Goal: Task Accomplishment & Management: Use online tool/utility

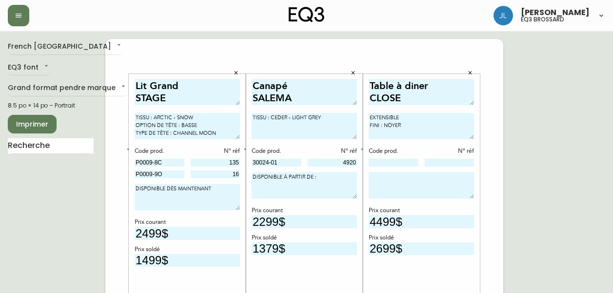
scroll to position [290, 0]
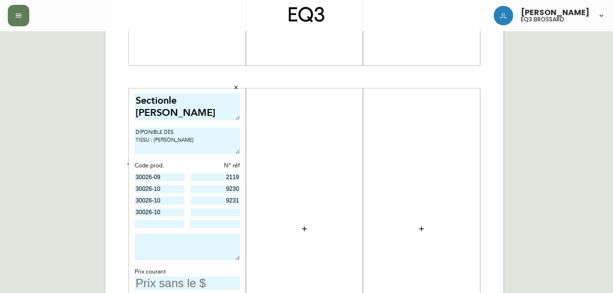
type input "30026-09"
click at [233, 209] on input at bounding box center [216, 213] width 50 height 8
type input "9232"
click at [128, 162] on icon "button" at bounding box center [127, 163] width 3 height 3
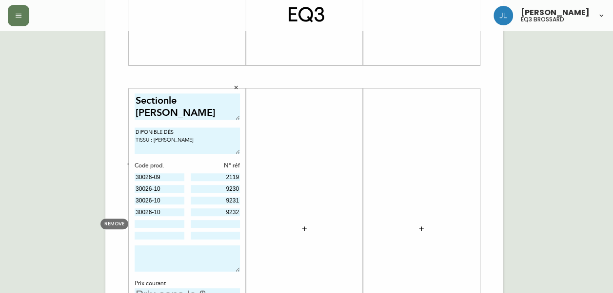
click at [156, 223] on input at bounding box center [160, 224] width 50 height 8
type input "30026-12"
type input "2961"
type input "30026-16"
type input "1796"
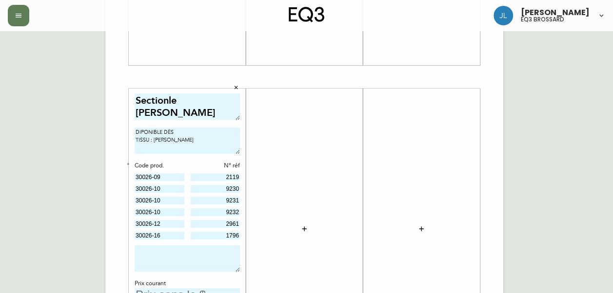
click at [186, 252] on textarea at bounding box center [187, 259] width 105 height 26
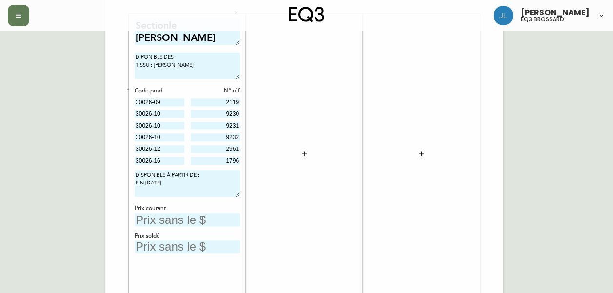
scroll to position [369, 0]
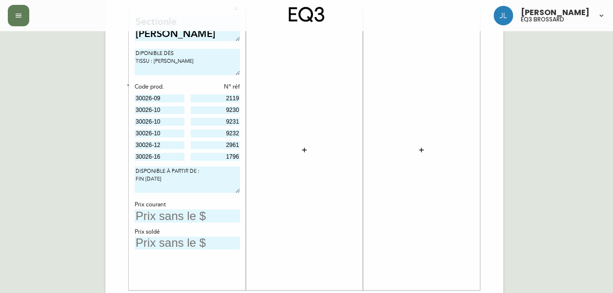
type textarea "DISPONIBLE À PARTIR DE : FIN [DATE]"
click at [307, 151] on icon "button" at bounding box center [304, 150] width 8 height 8
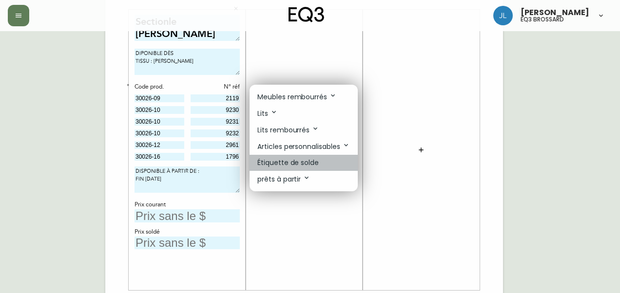
click at [307, 164] on p "Étiquette de solde" at bounding box center [287, 163] width 61 height 10
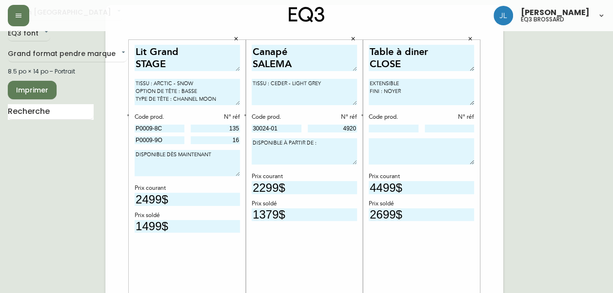
scroll to position [33, 0]
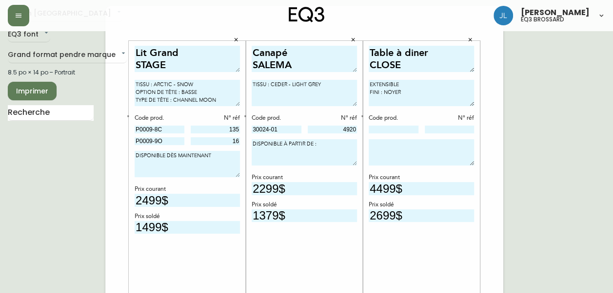
click at [332, 146] on textarea "DISPONIBLE À PARTIR DE :" at bounding box center [304, 152] width 105 height 26
type textarea "DISPONIBLE À PARTIR DE : 2025"
click at [444, 148] on textarea at bounding box center [421, 152] width 105 height 26
type textarea "DISPONIBLE À PARTIR DE : 2025"
click at [255, 150] on textarea "DISPONIBLE À PARTIR DE : 2025" at bounding box center [304, 152] width 105 height 26
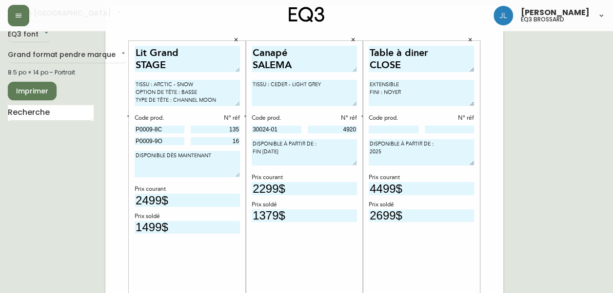
type textarea "DISPONIBLE À PARTIR DE : FIN [DATE]"
click at [369, 150] on textarea "DISPONIBLE À PARTIR DE : 2025" at bounding box center [421, 152] width 105 height 26
click at [381, 151] on textarea "DISPONIBLE À PARTIR DE : FINC [DATE]" at bounding box center [421, 152] width 105 height 26
click at [379, 150] on textarea "DISPONIBLE À PARTIR DE : FIN [DATE]" at bounding box center [421, 152] width 105 height 26
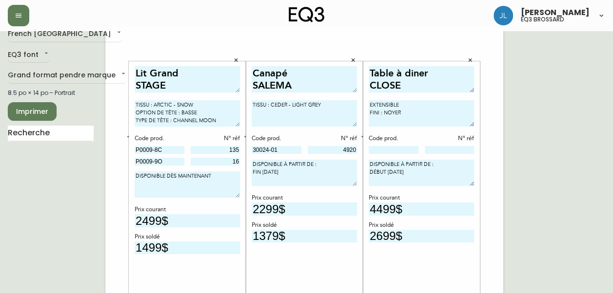
scroll to position [13, 0]
type textarea "DISPONIBLE À PARTIR DE : DÉBUT [DATE]"
drag, startPoint x: 403, startPoint y: 233, endPoint x: 365, endPoint y: 231, distance: 38.1
click at [365, 231] on div "Table à diner CLOSE EXTENSIBLE FINI : NOYER Code prod. N° réf DISPONIBLE À PART…" at bounding box center [421, 201] width 117 height 281
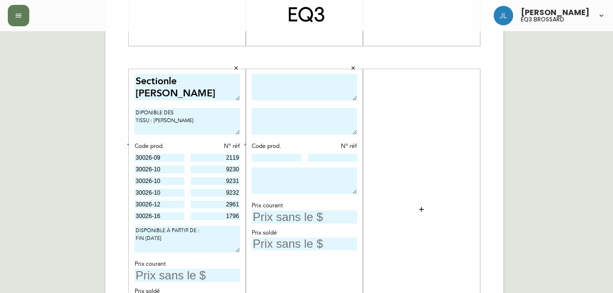
scroll to position [310, 0]
click at [182, 80] on textarea "Sectionle [PERSON_NAME]" at bounding box center [187, 86] width 105 height 27
type textarea "Sectionel [PERSON_NAME]"
drag, startPoint x: 176, startPoint y: 110, endPoint x: 127, endPoint y: 114, distance: 48.9
click at [127, 114] on div "Lit Grand STAGE TISSU : ARCTIC - SNOW OPTION DE TÊTE : BASSE TYPE DE TÊTE : CHA…" at bounding box center [304, 56] width 398 height 655
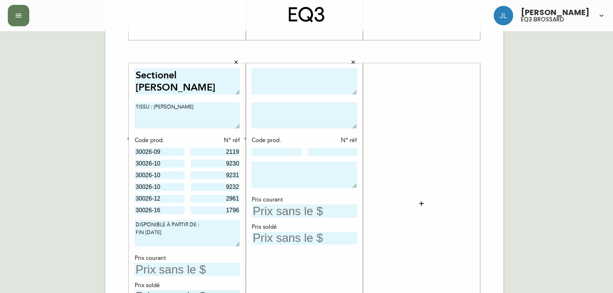
scroll to position [308, 0]
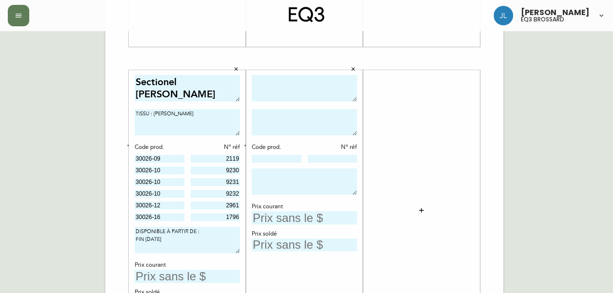
type textarea "TISSU : [PERSON_NAME]"
click at [291, 81] on textarea at bounding box center [304, 88] width 105 height 27
type textarea "E"
type textarea "Lit Grand NARA"
click at [298, 190] on textarea at bounding box center [304, 182] width 105 height 26
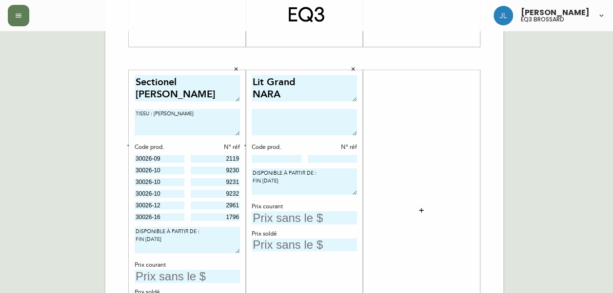
type textarea "DISPONIBLE À PARTIR DE : FIN [DATE]"
click at [310, 121] on textarea at bounding box center [304, 122] width 105 height 26
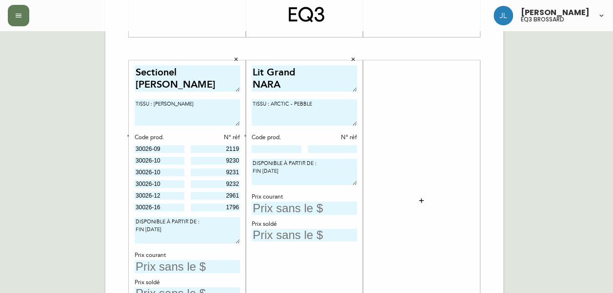
scroll to position [319, 0]
type textarea "TISSU : ARCTIC - PEBBLE"
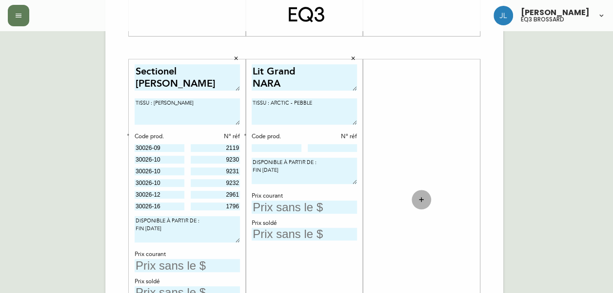
click at [417, 199] on button "button" at bounding box center [421, 200] width 20 height 20
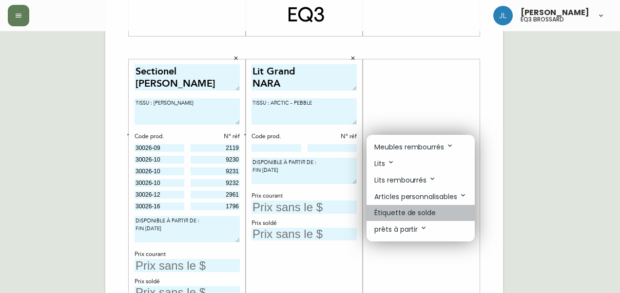
click at [404, 216] on p "Étiquette de solde" at bounding box center [404, 213] width 61 height 10
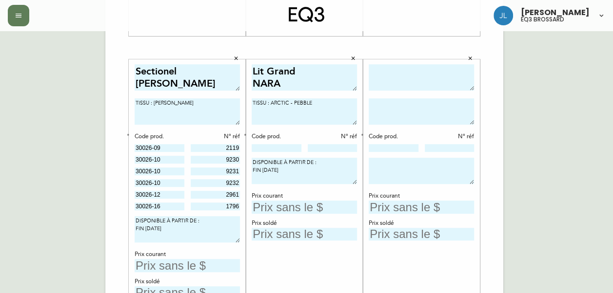
click at [248, 135] on button "button" at bounding box center [245, 135] width 9 height 9
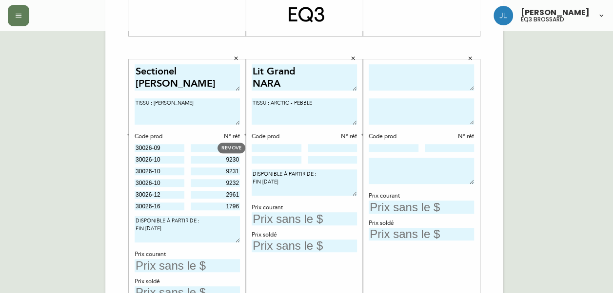
click at [259, 151] on input at bounding box center [277, 148] width 50 height 8
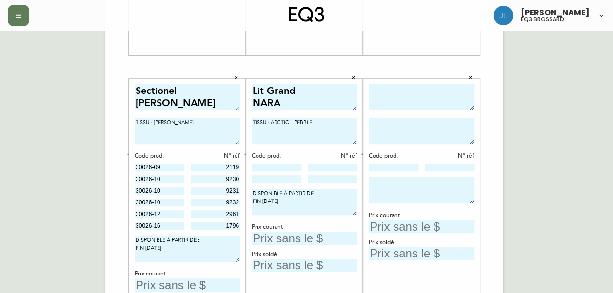
scroll to position [301, 0]
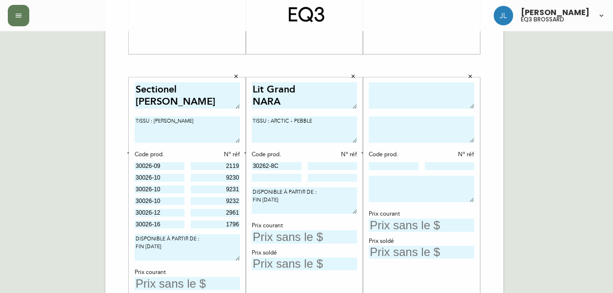
type input "30262-8C"
type input "5"
type input "30266-9O"
type input "5"
click at [363, 151] on icon "button" at bounding box center [361, 152] width 3 height 3
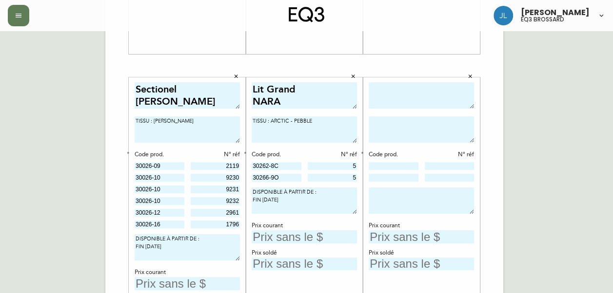
click at [363, 151] on icon "button" at bounding box center [361, 152] width 3 height 3
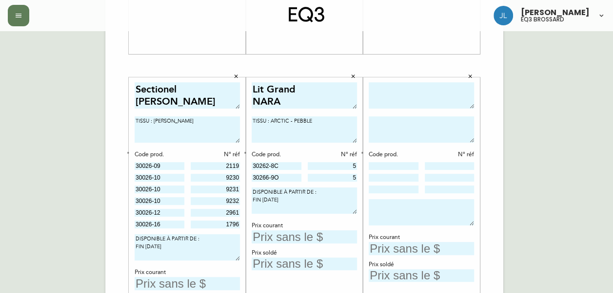
click at [363, 151] on icon "button" at bounding box center [361, 152] width 3 height 3
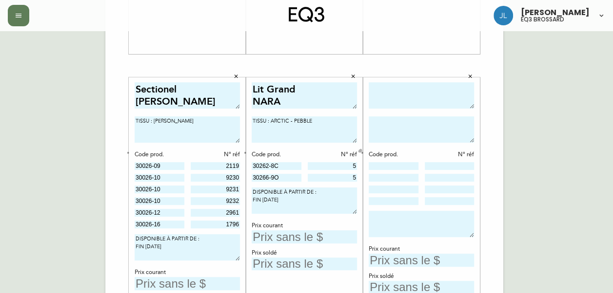
click at [361, 152] on icon "button" at bounding box center [361, 152] width 3 height 3
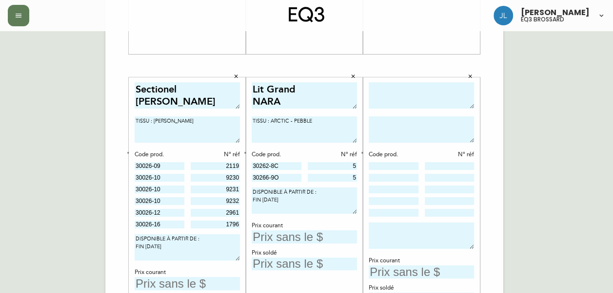
click at [379, 102] on textarea at bounding box center [421, 95] width 105 height 27
type textarea "E"
click at [471, 72] on button "button" at bounding box center [470, 76] width 15 height 15
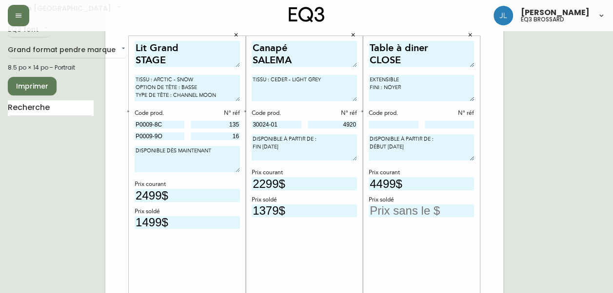
scroll to position [38, 0]
click at [365, 110] on button "button" at bounding box center [362, 112] width 9 height 9
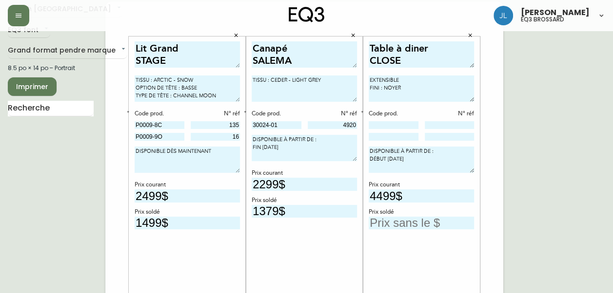
click at [376, 121] on input at bounding box center [394, 125] width 50 height 8
type input "3020-750-13-A"
click at [432, 123] on input at bounding box center [450, 125] width 50 height 8
type input "3"
type input "230"
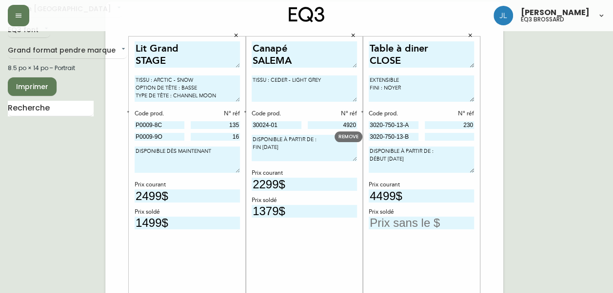
type input "3020-750-13-B"
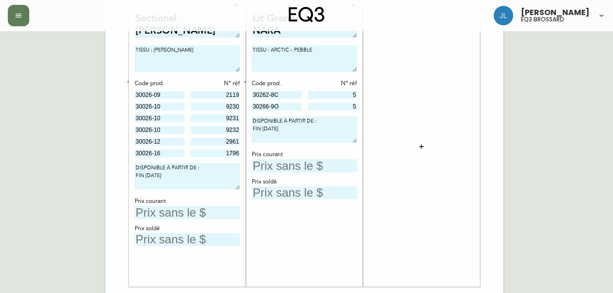
scroll to position [372, 0]
type input "206"
click at [421, 152] on button "button" at bounding box center [421, 147] width 20 height 20
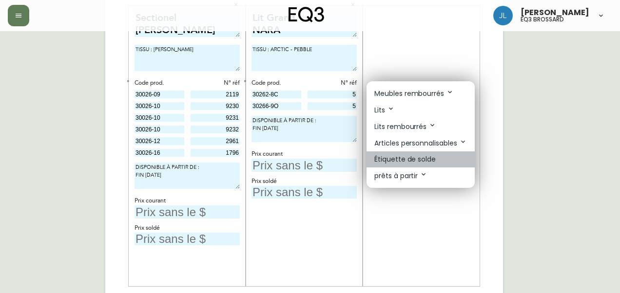
click at [418, 166] on li "Étiquette de solde" at bounding box center [421, 160] width 108 height 16
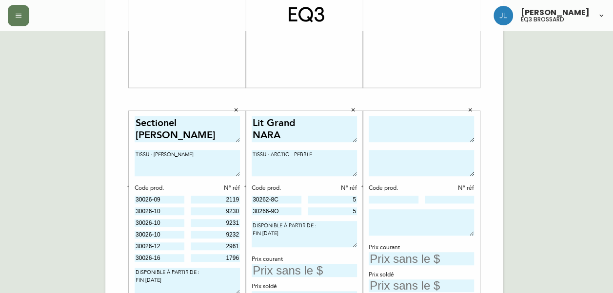
scroll to position [268, 0]
drag, startPoint x: 418, startPoint y: 166, endPoint x: 391, endPoint y: 124, distance: 50.0
click at [391, 124] on textarea at bounding box center [421, 129] width 105 height 27
click at [390, 124] on textarea at bounding box center [421, 129] width 105 height 27
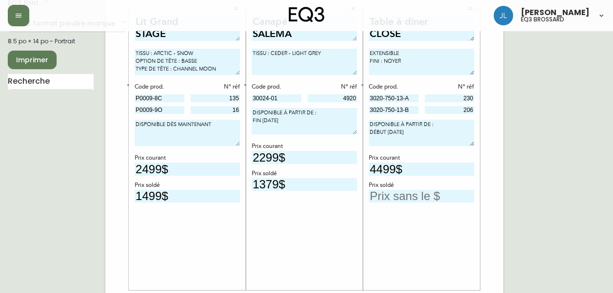
scroll to position [161, 0]
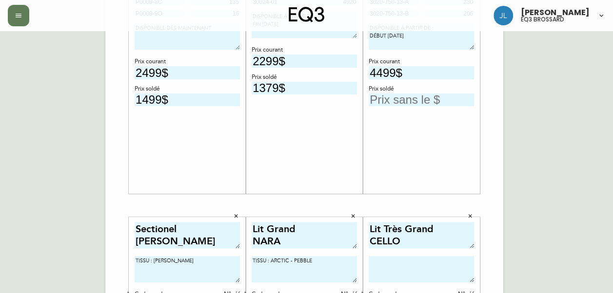
type textarea "Lit Très Grand CELLO"
click at [443, 264] on textarea at bounding box center [421, 269] width 105 height 26
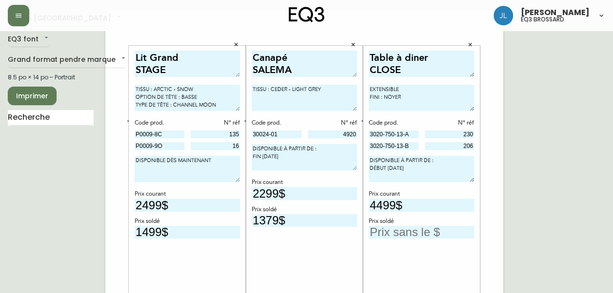
scroll to position [0, 0]
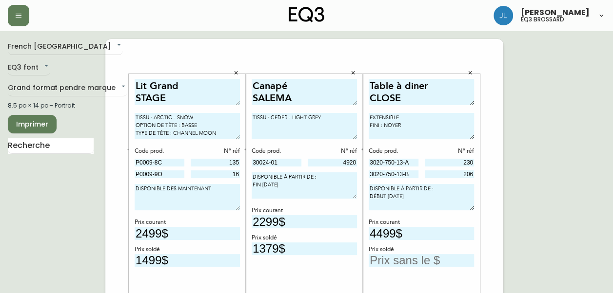
type textarea "TISSU : [PERSON_NAME]"
click at [408, 113] on textarea "EXTENSIBLE FINI : NOYER" at bounding box center [421, 126] width 105 height 26
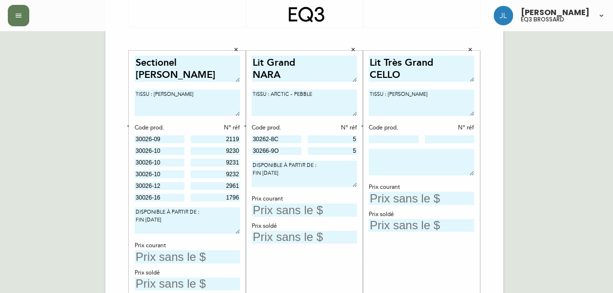
scroll to position [328, 0]
click at [385, 204] on div "[PERSON_NAME] Grand CELLO TISSU : [PERSON_NAME] Code prod. N° réf Prix courant …" at bounding box center [421, 191] width 105 height 272
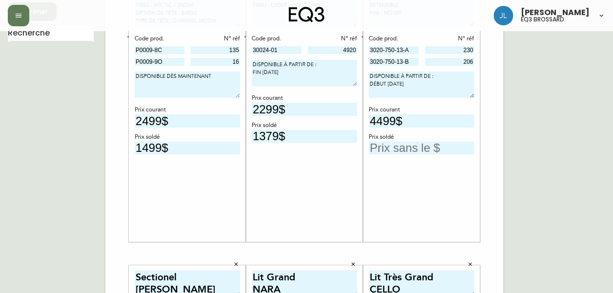
scroll to position [0, 0]
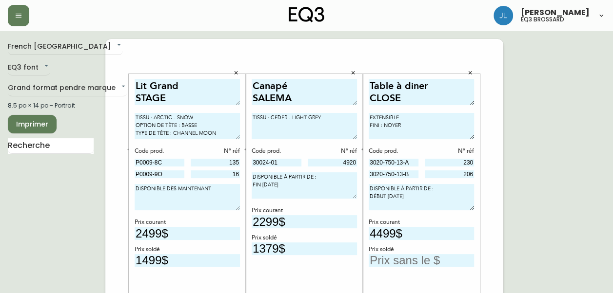
click at [420, 119] on textarea "EXTENSIBLE FINI : NOYER" at bounding box center [421, 126] width 105 height 26
type textarea "EXTENSIBLE *** FINI : NOYER"
click at [376, 208] on textarea "DISPONIBLE À PARTIR DE : DÉBUT [DATE]" at bounding box center [421, 197] width 105 height 26
click at [444, 206] on textarea "DISPONIBLE À PARTIR DE : DÉBUT [DATE]" at bounding box center [421, 197] width 105 height 26
type textarea "DISPONIBLE À PARTIR DE : DÉBUT [DATE] ***EXTENSION BRISÉE***"
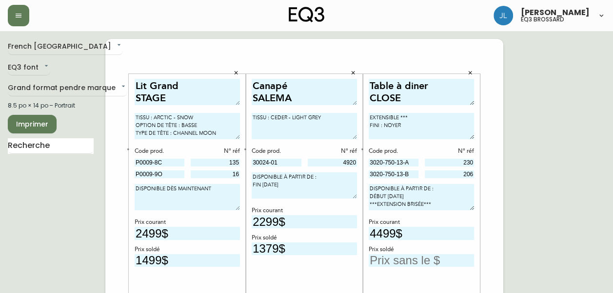
click at [404, 261] on input "text" at bounding box center [421, 260] width 105 height 13
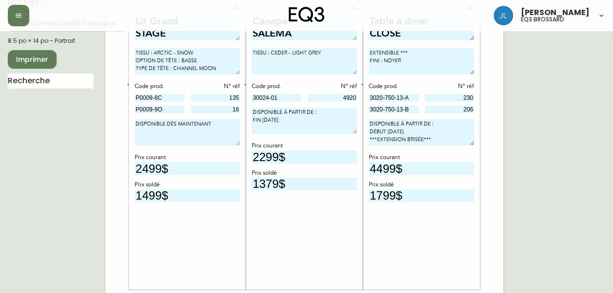
scroll to position [64, 0]
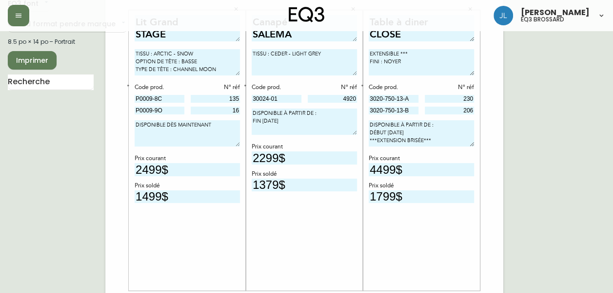
type input "1799$"
click at [435, 184] on div "Prix soldé" at bounding box center [421, 186] width 105 height 9
click at [376, 139] on textarea "DISPONIBLE À PARTIR DE : DÉBUT [DATE] ***EXTENSION BRISÉE***" at bounding box center [421, 133] width 105 height 26
type textarea "DISPONIBLE À PARTIR DE : DÉBUT [DATE] ***1 EXTENSION BRISÉE***"
click at [401, 51] on textarea "EXTENSIBLE *** FINI : NOYER" at bounding box center [421, 62] width 105 height 26
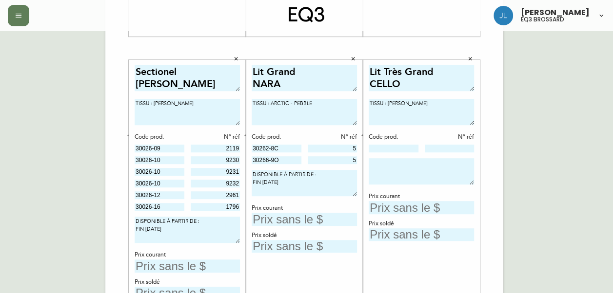
scroll to position [321, 0]
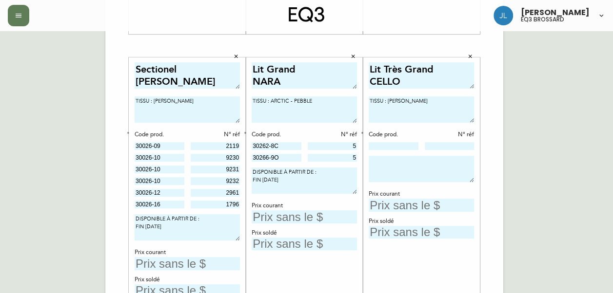
type textarea "EXTENSIBLE : 2 EXTENSIONS*** FINI : NOYER"
click at [161, 67] on textarea "Sectionel [PERSON_NAME]" at bounding box center [187, 75] width 105 height 27
drag, startPoint x: 161, startPoint y: 67, endPoint x: 72, endPoint y: 102, distance: 95.2
click at [72, 102] on div "French Canada fr_CA EQ3 font EQ3 Grand format pendre marque large 8.5 po × 14 p…" at bounding box center [57, 45] width 98 height 655
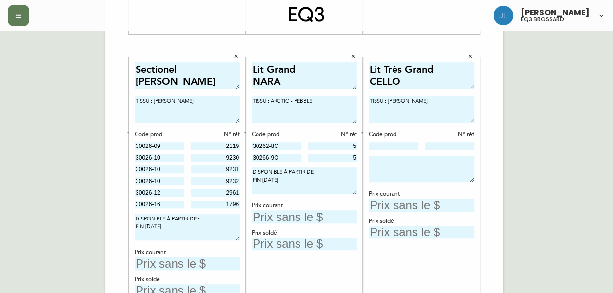
click at [437, 104] on textarea "TISSU : [PERSON_NAME]" at bounding box center [421, 110] width 105 height 26
click at [361, 131] on icon "button" at bounding box center [361, 132] width 3 height 3
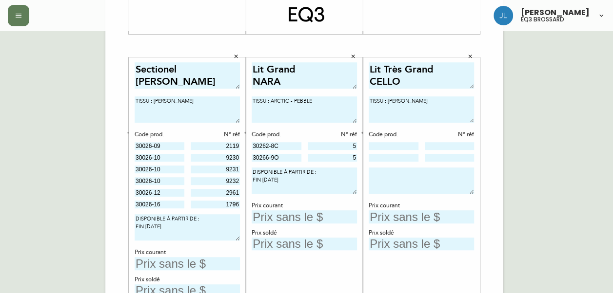
click at [361, 131] on icon "button" at bounding box center [361, 132] width 3 height 3
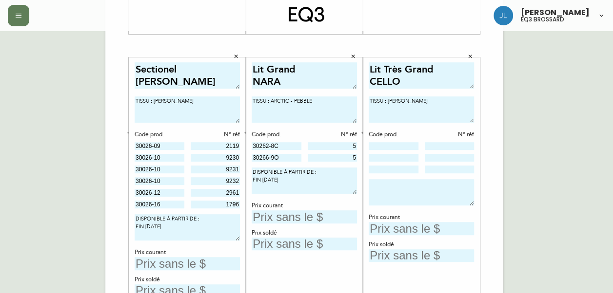
click at [449, 68] on textarea "Lit Très Grand CELLO" at bounding box center [421, 75] width 105 height 27
click at [371, 101] on textarea "TISSU : [PERSON_NAME]" at bounding box center [421, 110] width 105 height 26
click at [436, 99] on textarea "PLATEFORME AJUSTABLE ELECTRIQUE TISSU : [PERSON_NAME]" at bounding box center [421, 110] width 105 height 26
click at [466, 98] on textarea "PLATEFORME AJUSTABLE ÉLECTRIQUE TISSU : [PERSON_NAME]" at bounding box center [421, 110] width 105 height 26
type textarea "PLATEFORME AJUSTABLE ÉLECTRIQUE TISSU : [PERSON_NAME]"
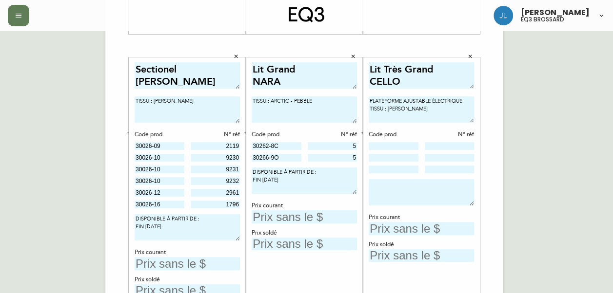
click at [378, 181] on textarea at bounding box center [421, 192] width 105 height 26
type textarea "DISPONIBLE À PARTIR DE : FIN [DATE]"
click at [200, 262] on input "text" at bounding box center [187, 263] width 105 height 13
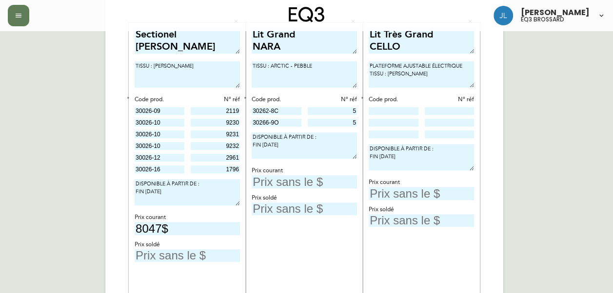
scroll to position [374, 0]
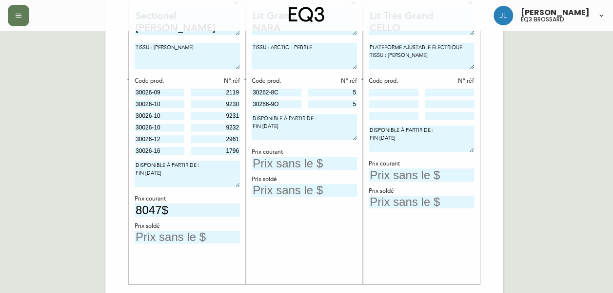
type input "8047$"
click at [157, 234] on input "text" at bounding box center [187, 237] width 105 height 13
type input "4828$"
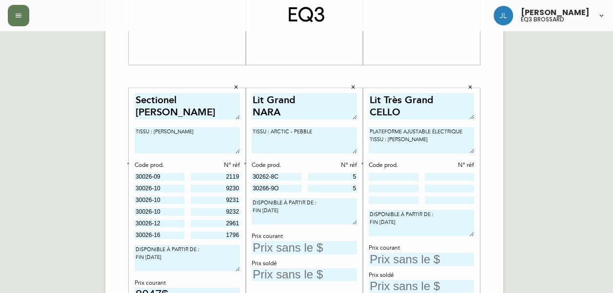
scroll to position [290, 0]
click at [189, 108] on textarea "Sectionel [PERSON_NAME]" at bounding box center [187, 107] width 105 height 27
click at [190, 102] on textarea "Sectionel [PERSON_NAME]" at bounding box center [187, 107] width 105 height 27
click at [165, 99] on textarea "Sectionel 6 Pièces [PERSON_NAME]" at bounding box center [187, 107] width 105 height 27
type textarea "Sectionnel 6 Pièces [PERSON_NAME]"
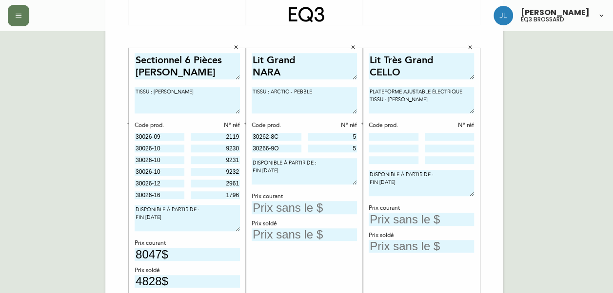
scroll to position [329, 0]
click at [318, 94] on textarea "TISSU : ARCTIC - PEBBLE" at bounding box center [304, 101] width 105 height 26
type textarea "TISSU : ARCTIC - PEBBLE LATTES : DELUXE"
click at [401, 221] on input "text" at bounding box center [421, 220] width 105 height 13
click at [252, 207] on input "text" at bounding box center [304, 208] width 105 height 13
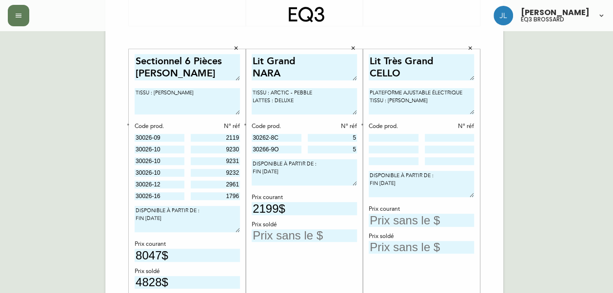
type input "2199$"
click at [269, 239] on input "text" at bounding box center [304, 236] width 105 height 13
type input "1319$"
click at [310, 100] on textarea "TISSU : ARCTIC - PEBBLE LATTES : DELUXE" at bounding box center [304, 101] width 105 height 26
type textarea "TISSU : ARCTIC - PEBBLE LATTES : DELUXE"
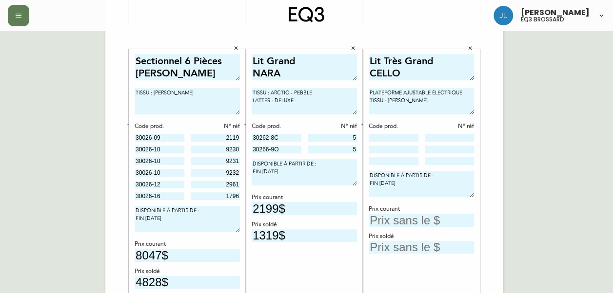
click at [329, 267] on div "Lit Grand NARA TISSU : ARCTIC - PEBBLE LATTES : DELUXE Code prod. N° réf 30262-…" at bounding box center [304, 190] width 105 height 272
drag, startPoint x: 329, startPoint y: 267, endPoint x: 308, endPoint y: 279, distance: 24.7
click at [308, 279] on div "Lit Grand NARA TISSU : ARCTIC - PEBBLE LATTES : DELUXE Code prod. N° réf 30262-…" at bounding box center [304, 190] width 105 height 272
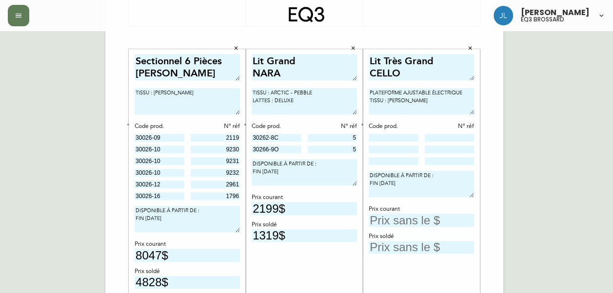
click at [295, 281] on div "Lit Grand NARA TISSU : ARCTIC - PEBBLE LATTES : DELUXE Code prod. N° réf 30262-…" at bounding box center [304, 190] width 105 height 272
click at [265, 111] on textarea "TISSU : ARCTIC - PEBBLE LATTES : DELUXE" at bounding box center [304, 101] width 105 height 26
click at [303, 98] on textarea "TISSU : ARCTIC - PEBBLE LATTES : DELUXE" at bounding box center [304, 101] width 105 height 26
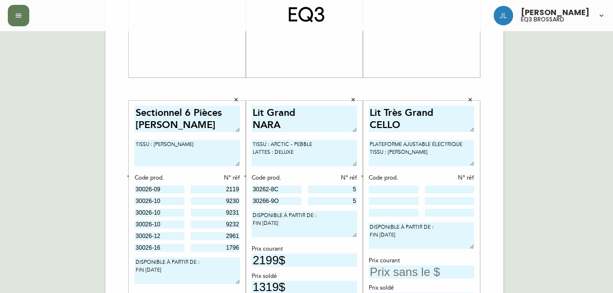
scroll to position [281, 0]
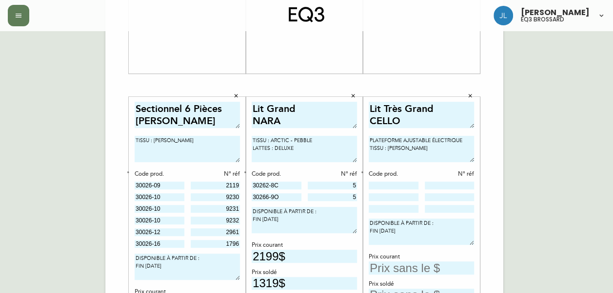
click at [397, 269] on input "text" at bounding box center [421, 268] width 105 height 13
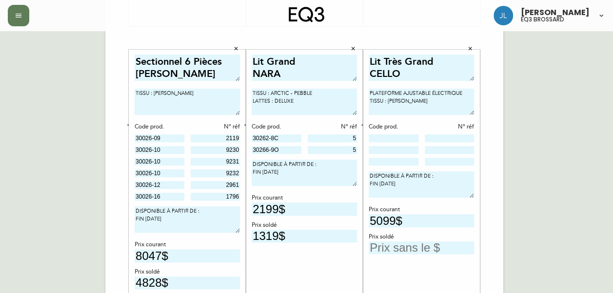
scroll to position [331, 0]
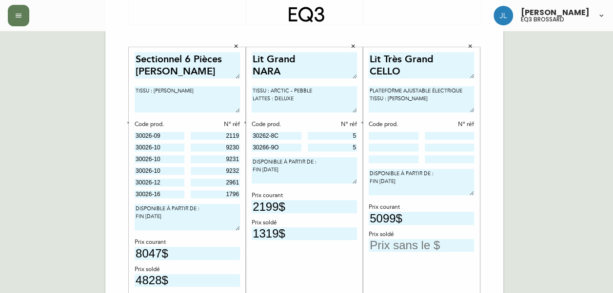
type input "5099$"
click at [403, 243] on input "text" at bounding box center [421, 245] width 105 height 13
type input "3059$"
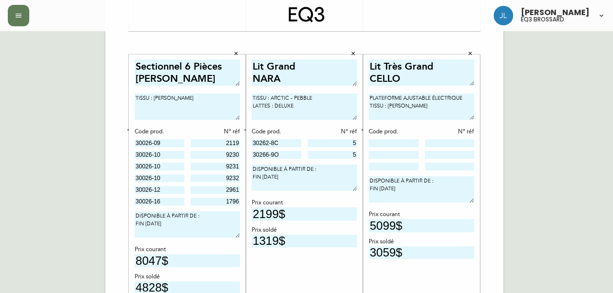
scroll to position [324, 0]
click at [392, 145] on input at bounding box center [394, 143] width 50 height 8
type input "30990-KM"
type input "4"
type input "31135-50"
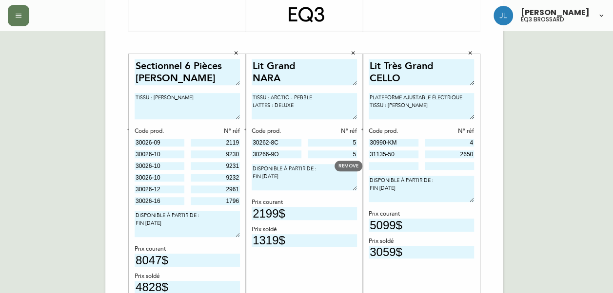
type input "2650"
click at [359, 165] on div "REMOVE" at bounding box center [348, 166] width 28 height 11
click at [352, 165] on span "REMOVE" at bounding box center [348, 165] width 20 height 7
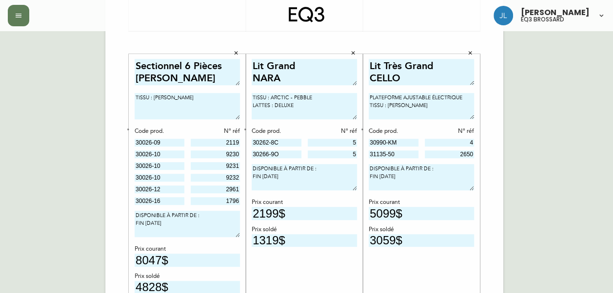
click at [389, 195] on div "Lit Très Grand CELLO PLATEFORME AJUSTABLE ÉLECTRIQUE TISSU : [PERSON_NAME] Code…" at bounding box center [421, 195] width 105 height 272
click at [432, 280] on div "Lit Très Grand CELLO PLATEFORME AJUSTABLE ÉLECTRIQUE TISSU : [PERSON_NAME] Code…" at bounding box center [421, 195] width 105 height 272
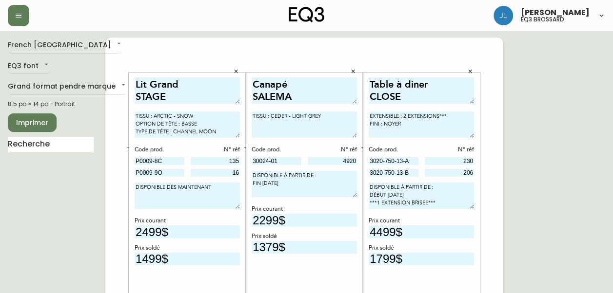
scroll to position [0, 0]
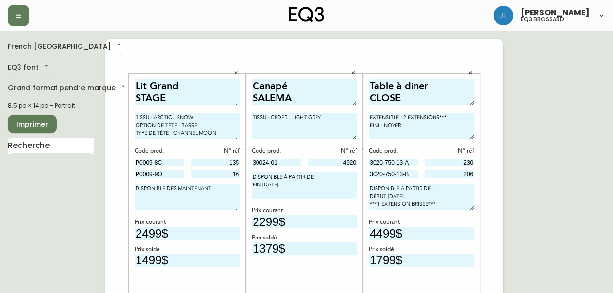
click at [39, 124] on span "Imprimer" at bounding box center [32, 124] width 33 height 12
